Goal: Information Seeking & Learning: Understand process/instructions

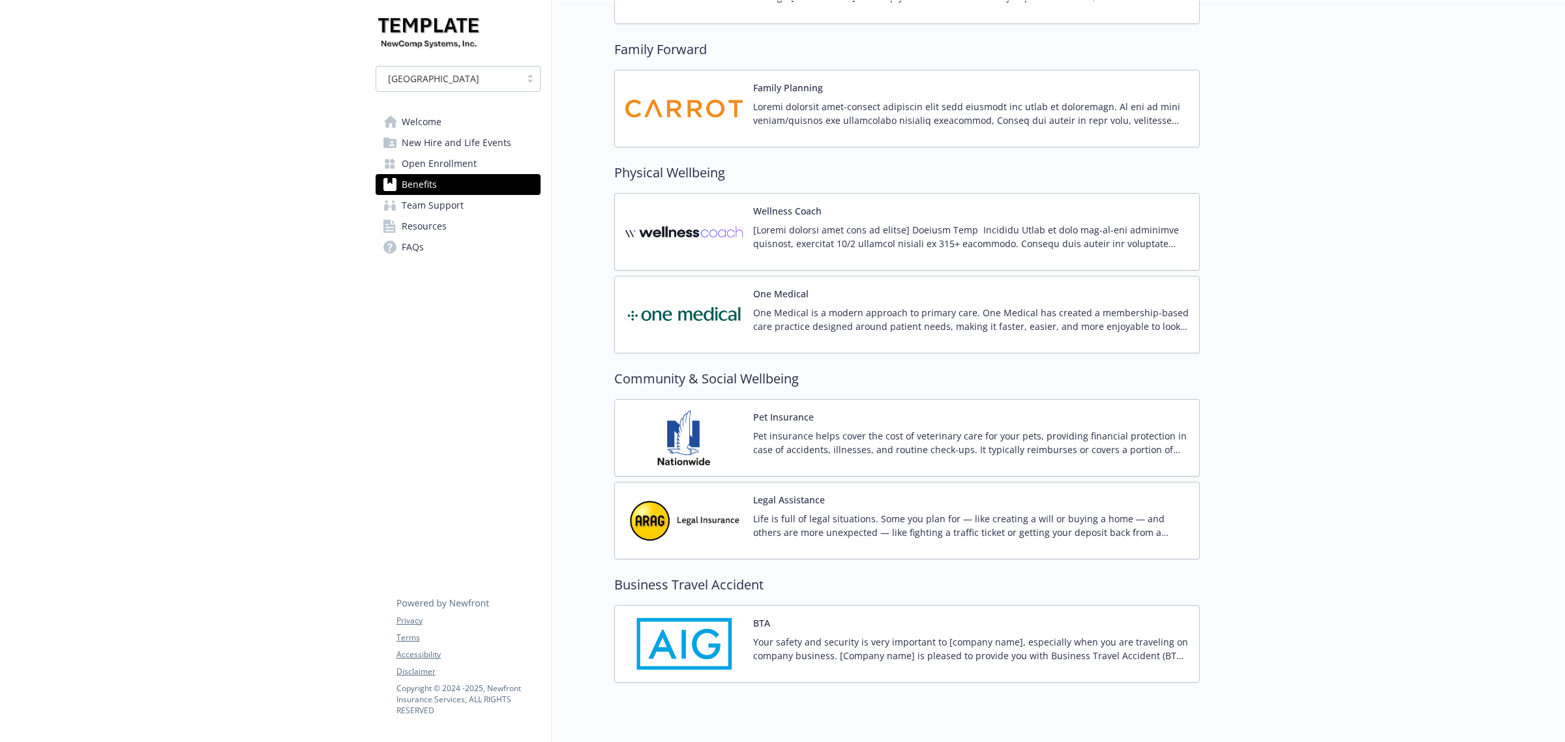
scroll to position [3505, 0]
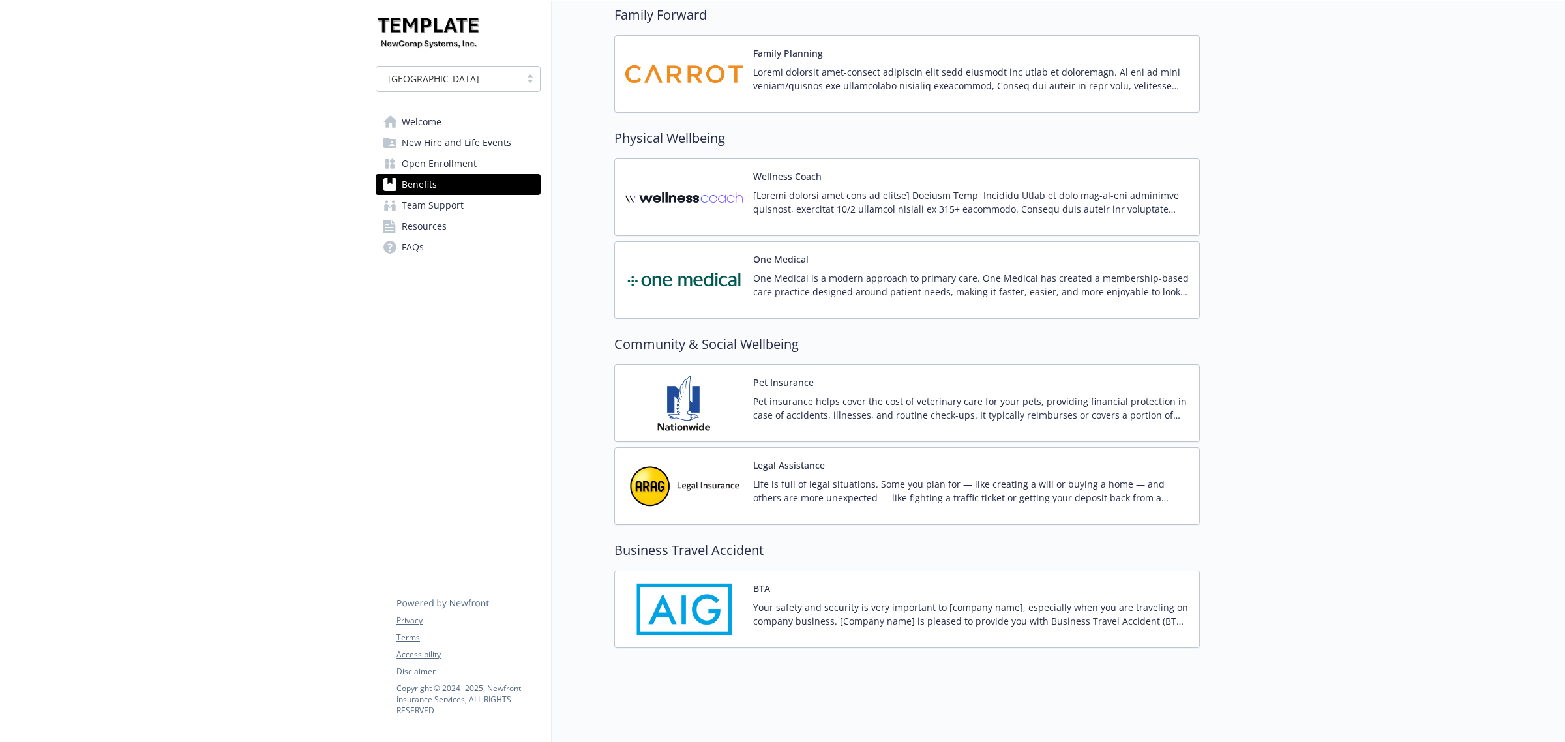
click at [741, 593] on img at bounding box center [683, 609] width 117 height 55
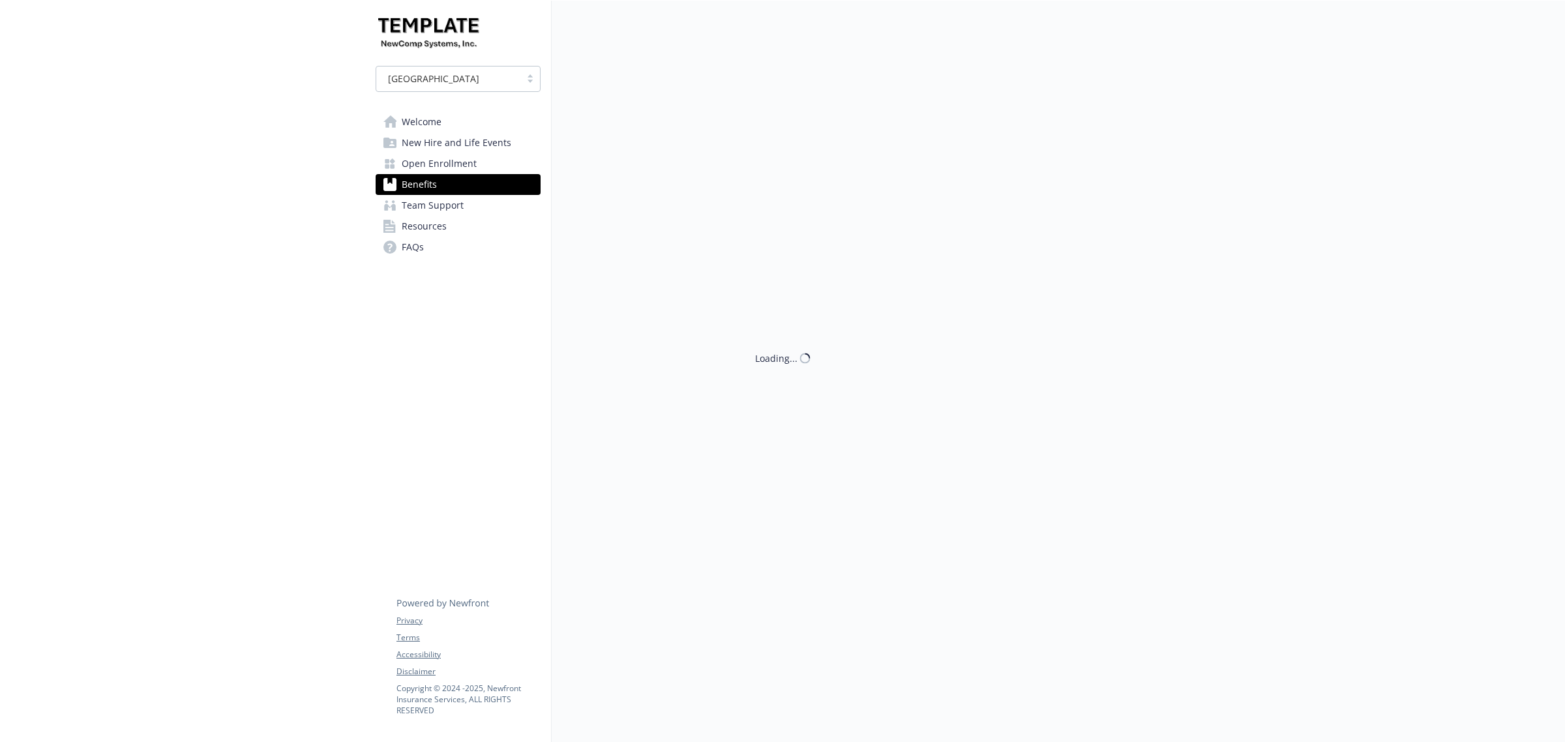
scroll to position [3562, 0]
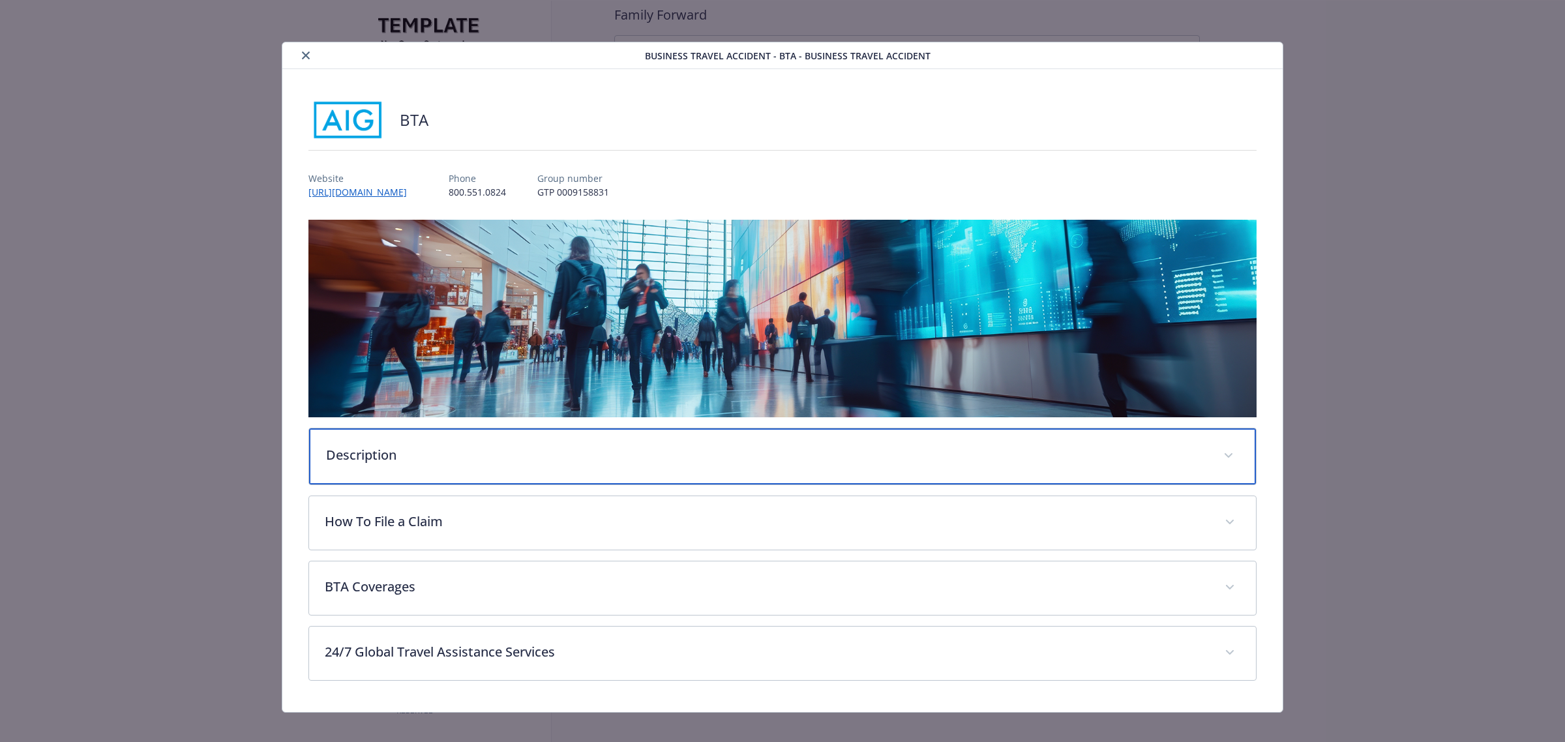
click at [610, 458] on p "Description" at bounding box center [767, 455] width 882 height 20
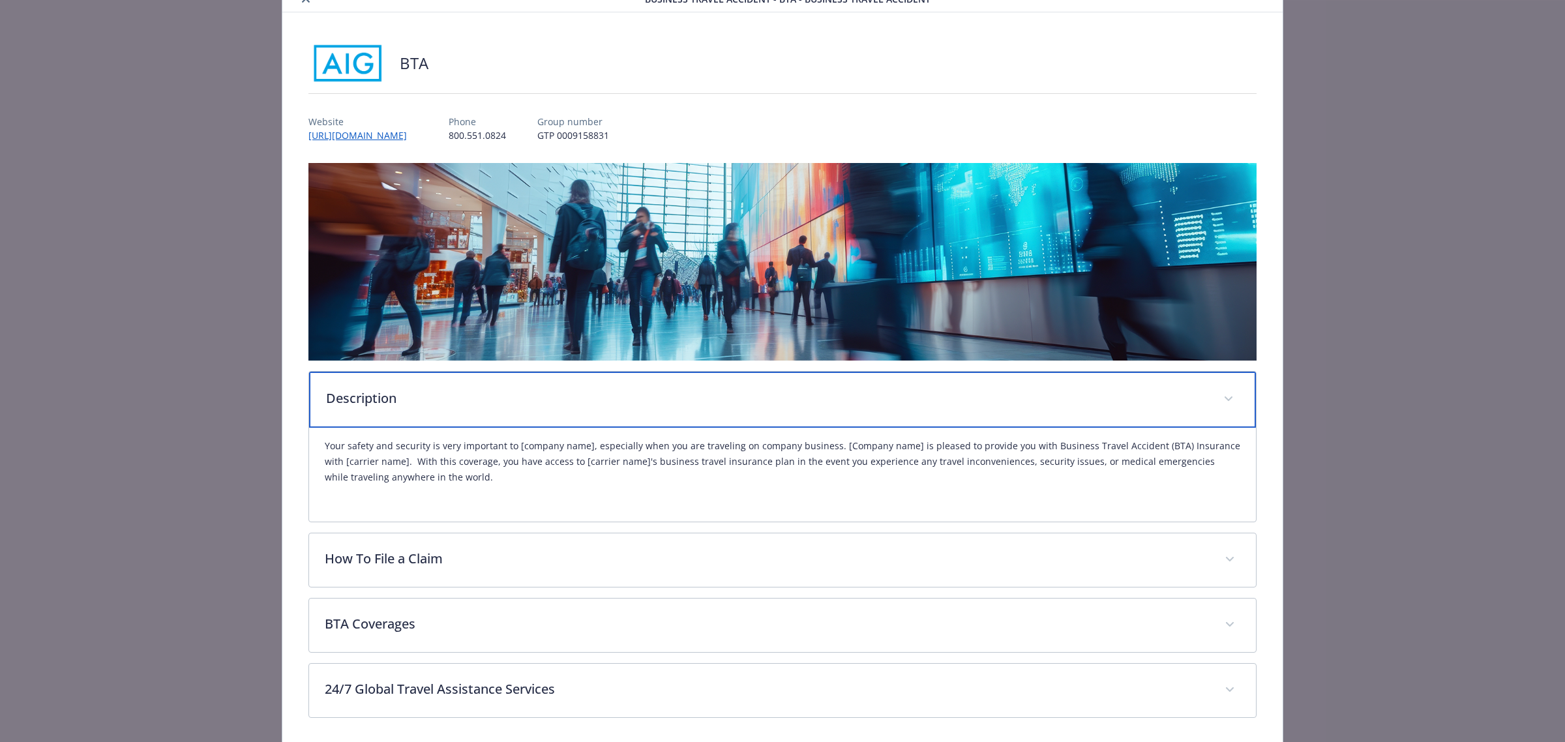
scroll to position [82, 0]
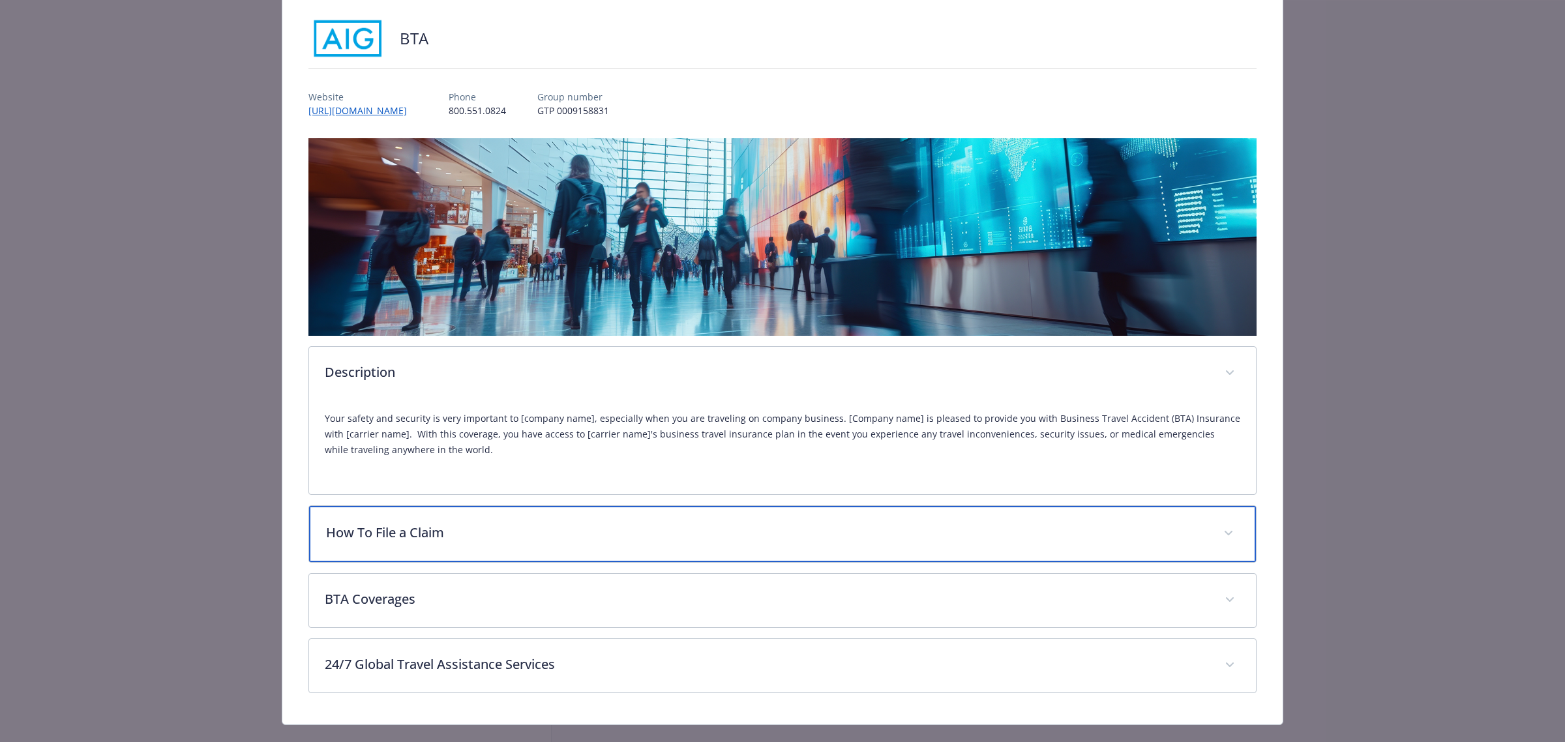
click at [496, 530] on p "How To File a Claim" at bounding box center [767, 533] width 882 height 20
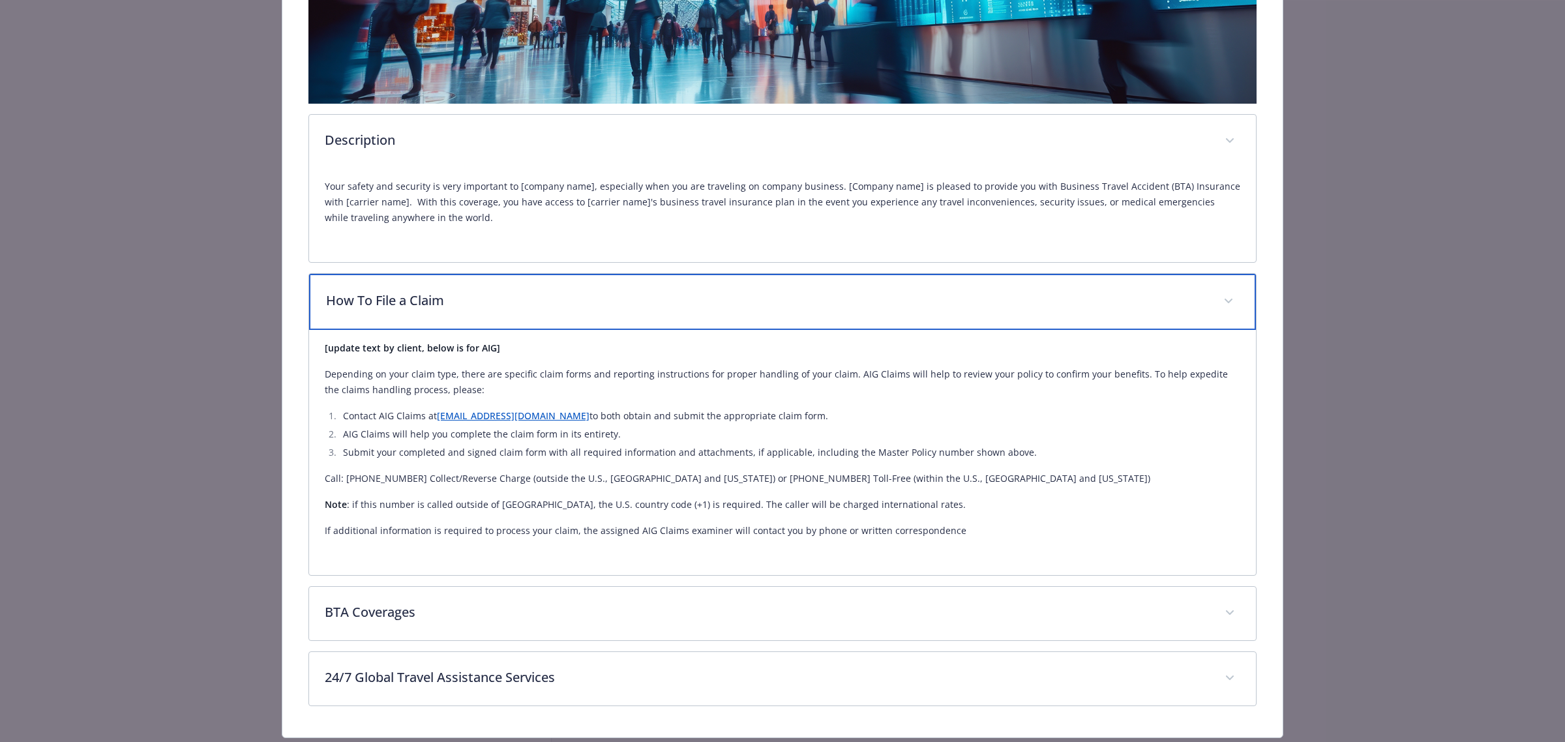
scroll to position [326, 0]
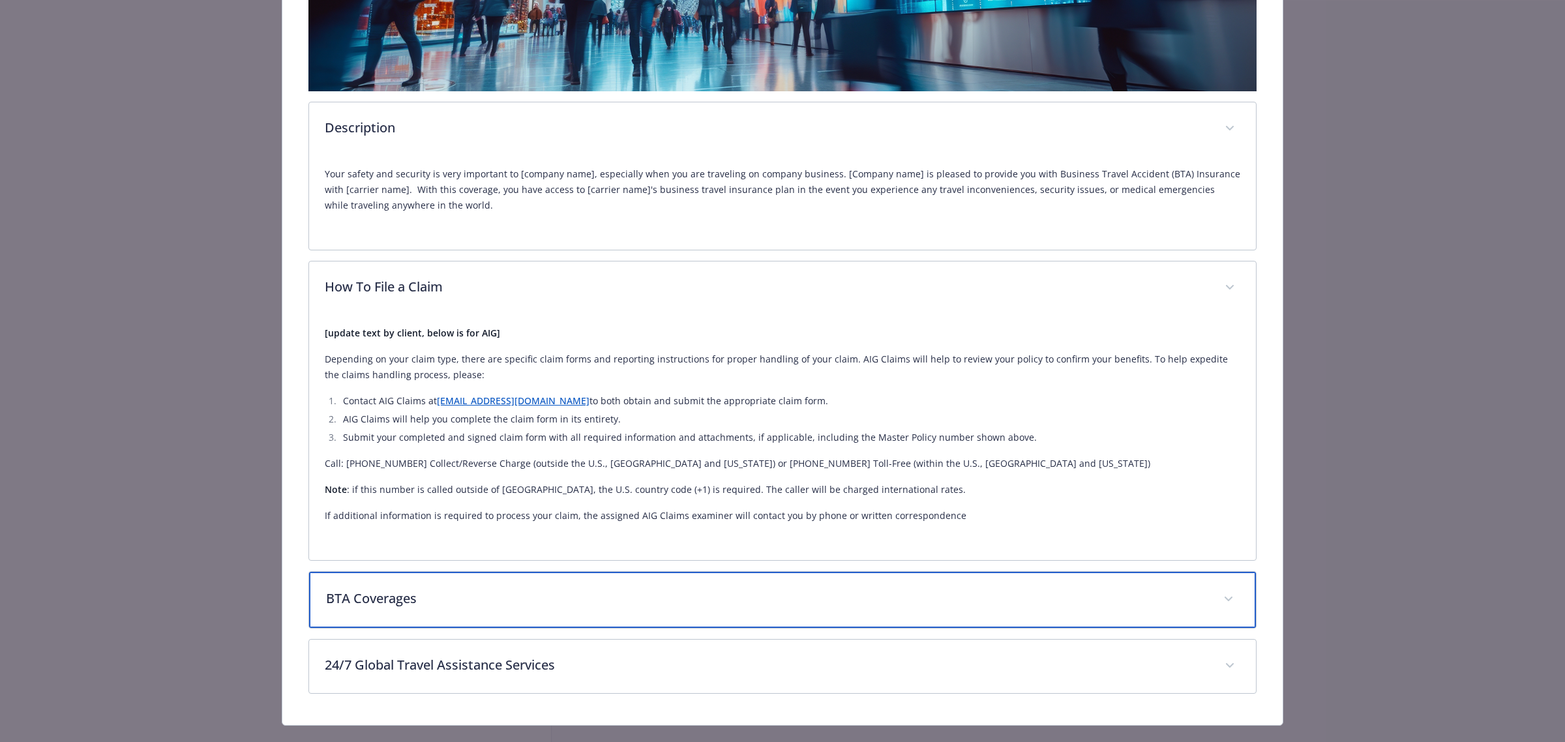
click at [553, 579] on div "BTA Coverages" at bounding box center [782, 600] width 947 height 56
